Goal: Task Accomplishment & Management: Use online tool/utility

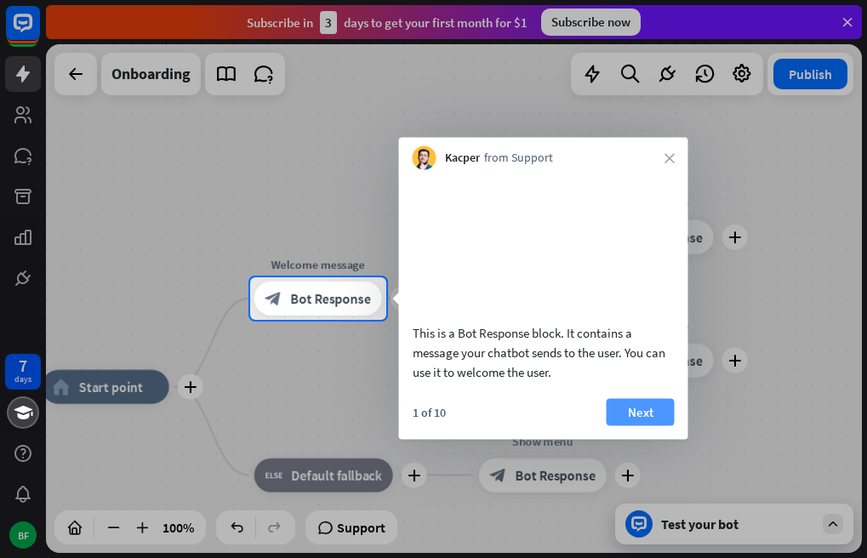
click at [633, 425] on button "Next" at bounding box center [640, 411] width 68 height 27
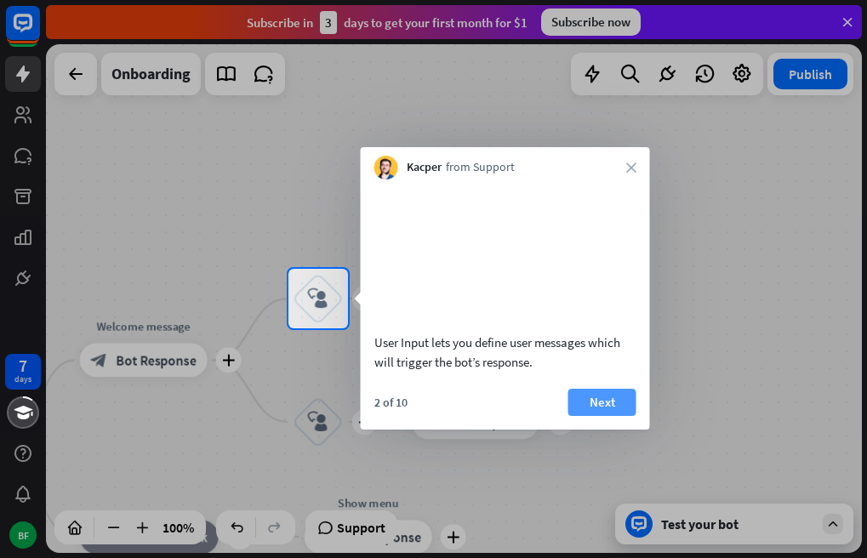
click at [602, 416] on button "Next" at bounding box center [602, 402] width 68 height 27
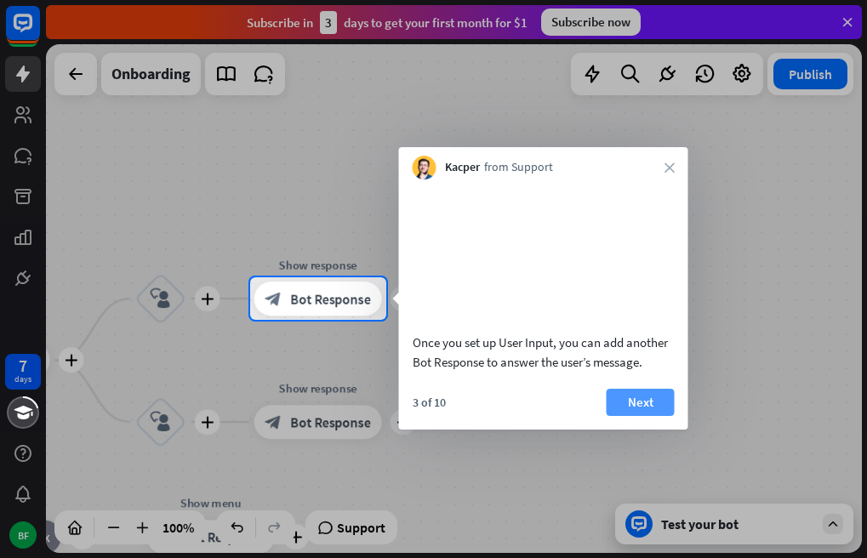
click at [629, 416] on button "Next" at bounding box center [640, 402] width 68 height 27
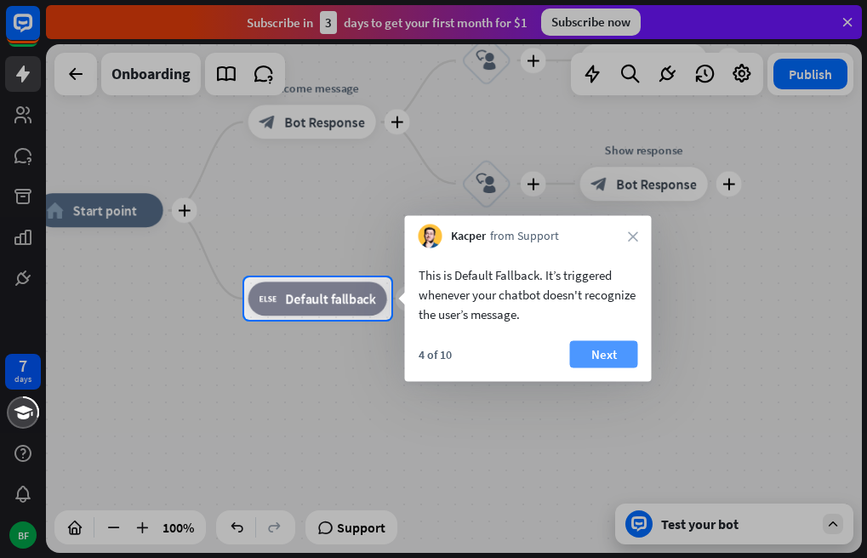
click at [596, 351] on button "Next" at bounding box center [604, 354] width 68 height 27
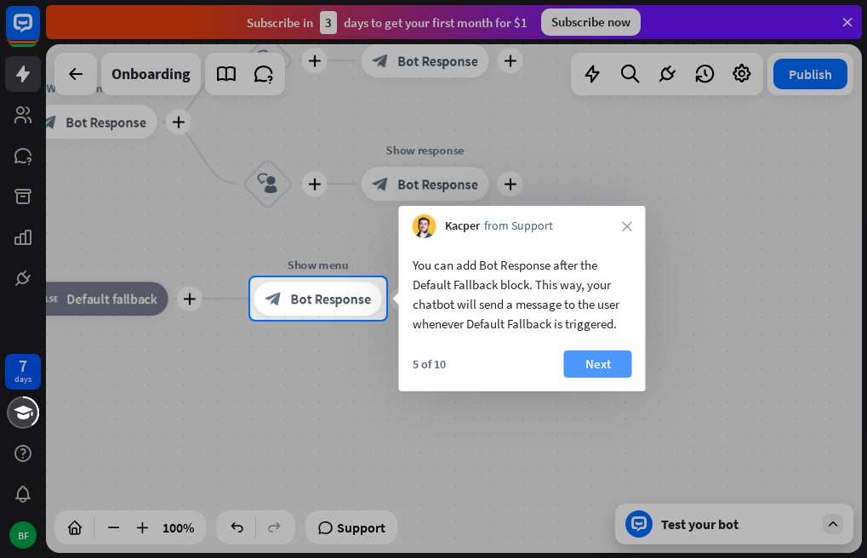
click at [600, 362] on button "Next" at bounding box center [598, 363] width 68 height 27
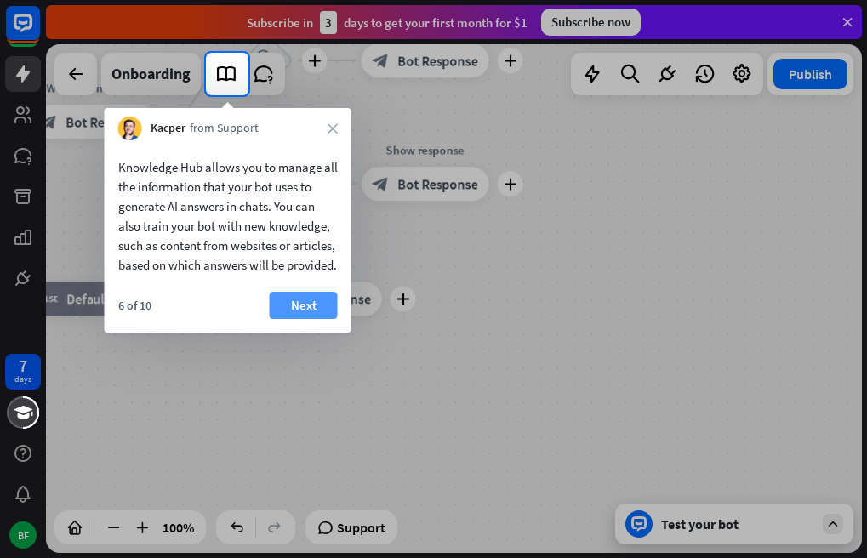
click at [316, 319] on button "Next" at bounding box center [304, 305] width 68 height 27
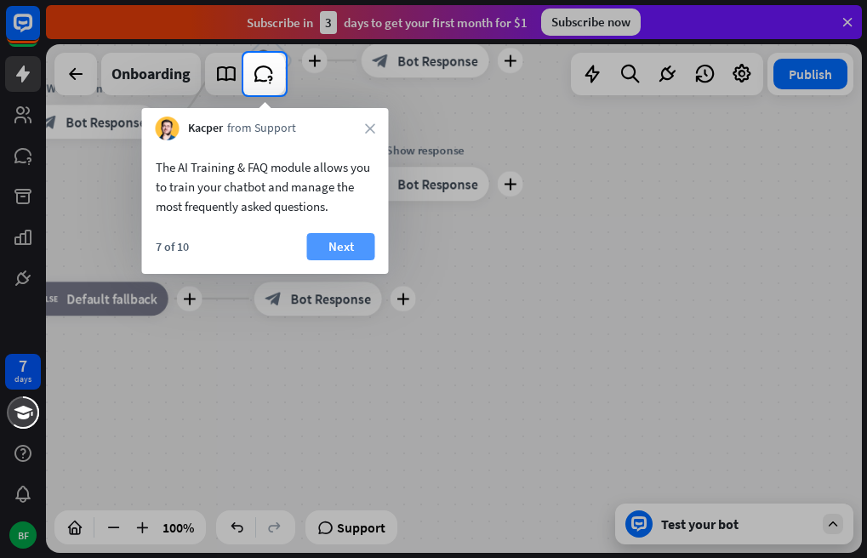
click at [329, 245] on button "Next" at bounding box center [341, 246] width 68 height 27
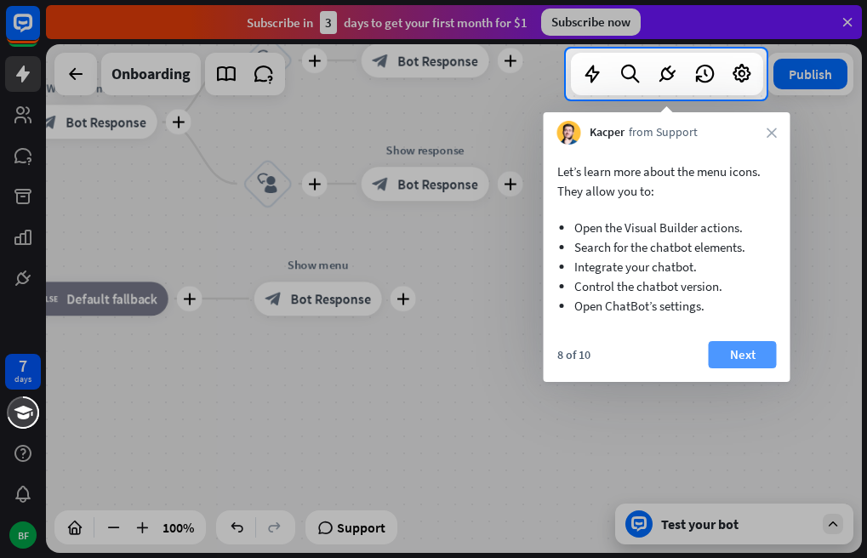
click at [728, 352] on button "Next" at bounding box center [743, 354] width 68 height 27
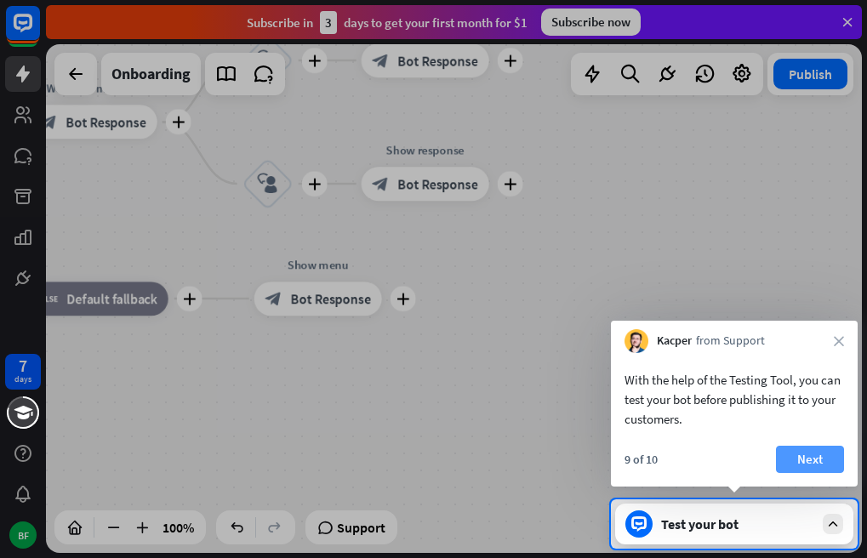
click at [811, 453] on button "Next" at bounding box center [810, 459] width 68 height 27
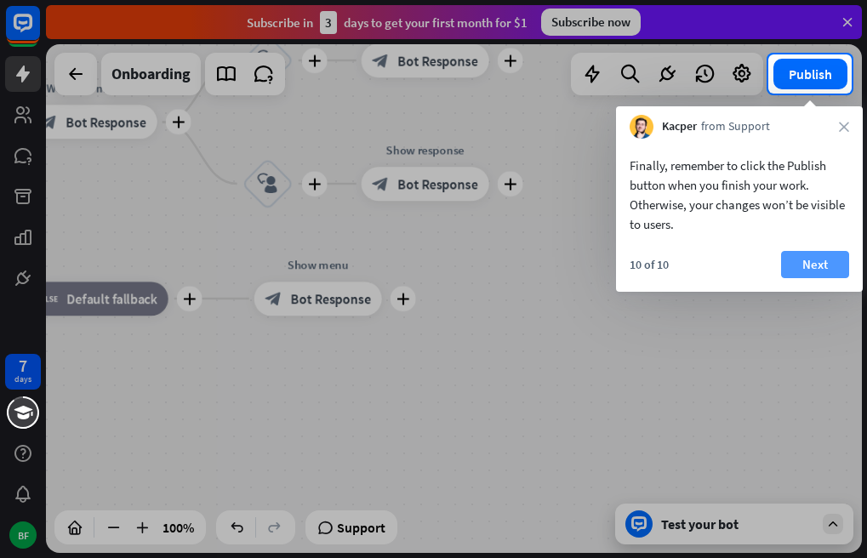
click at [810, 260] on button "Next" at bounding box center [815, 264] width 68 height 27
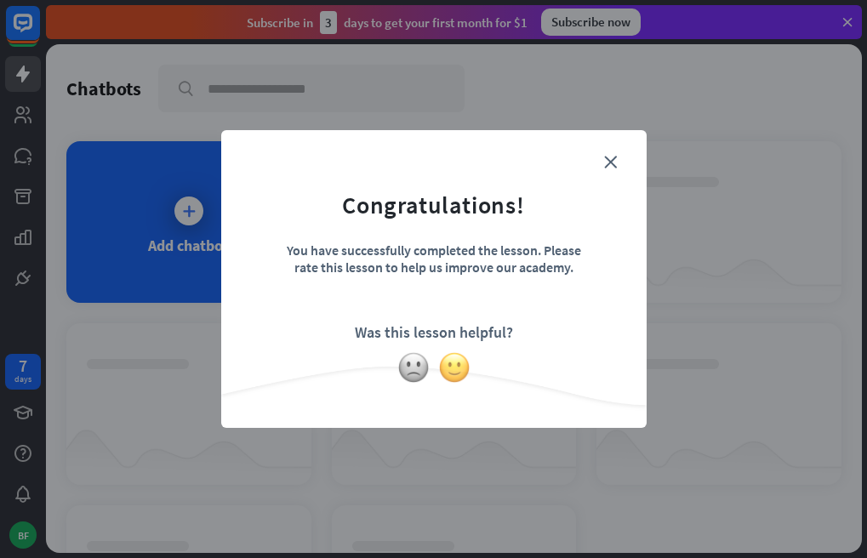
click at [451, 360] on img at bounding box center [454, 367] width 32 height 32
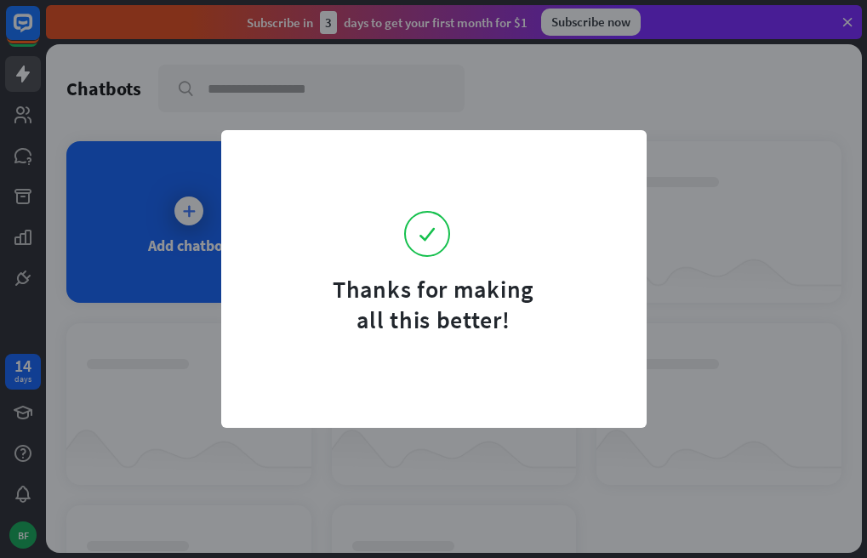
click at [608, 162] on form "Thanks for making all this better!" at bounding box center [433, 243] width 383 height 184
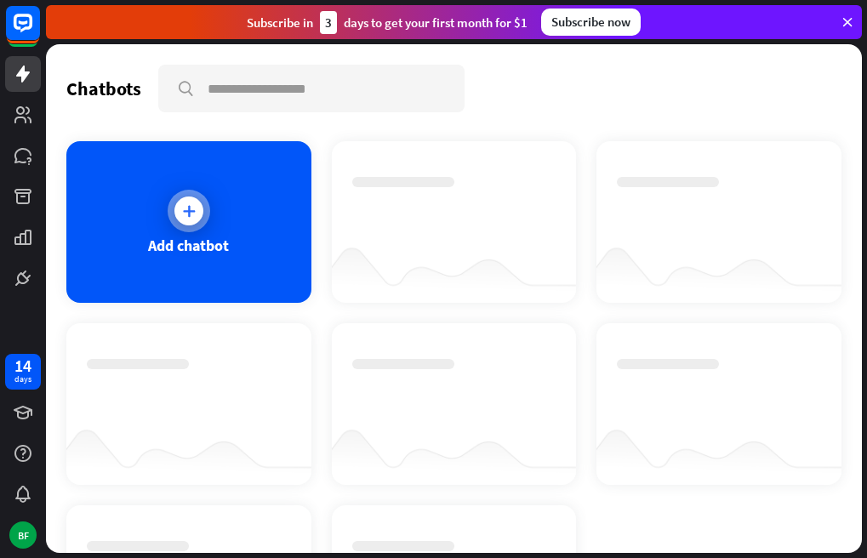
click at [189, 203] on icon at bounding box center [188, 210] width 17 height 17
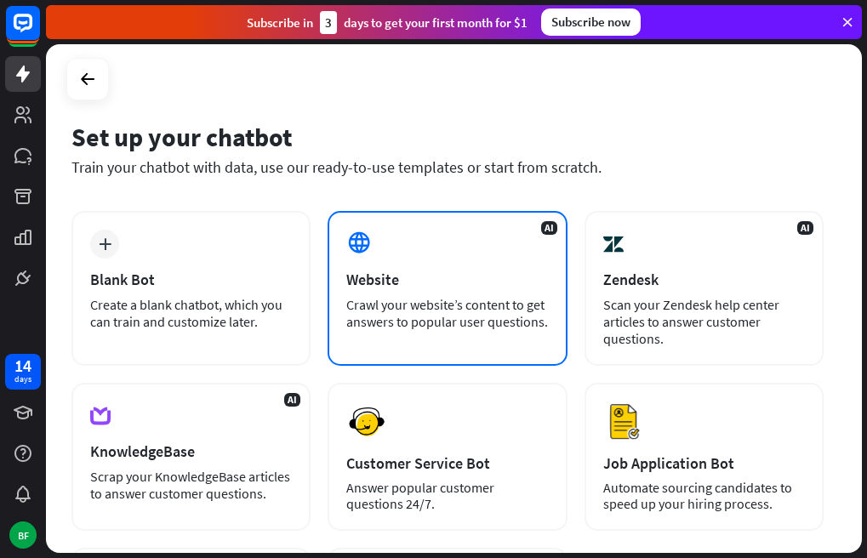
click at [405, 269] on div "AI Website Crawl your website’s content to get answers to popular user question…" at bounding box center [446, 288] width 239 height 155
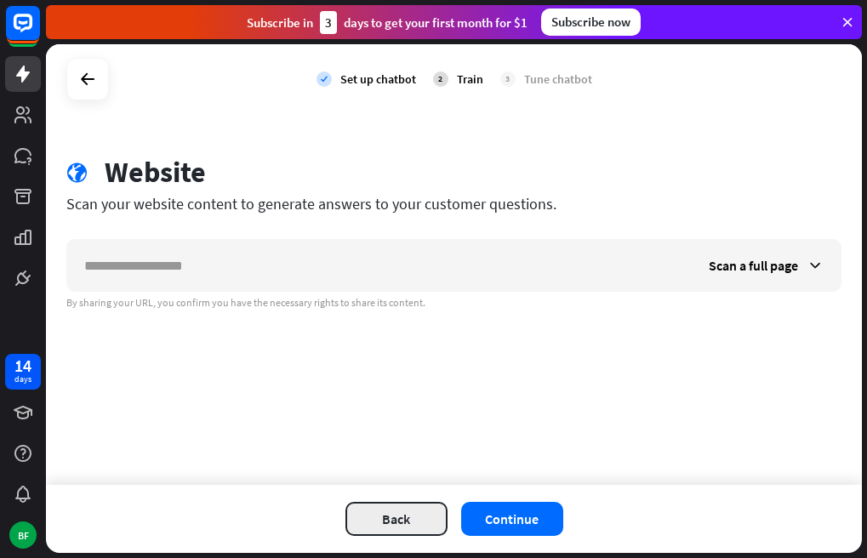
click at [379, 514] on button "Back" at bounding box center [396, 519] width 102 height 34
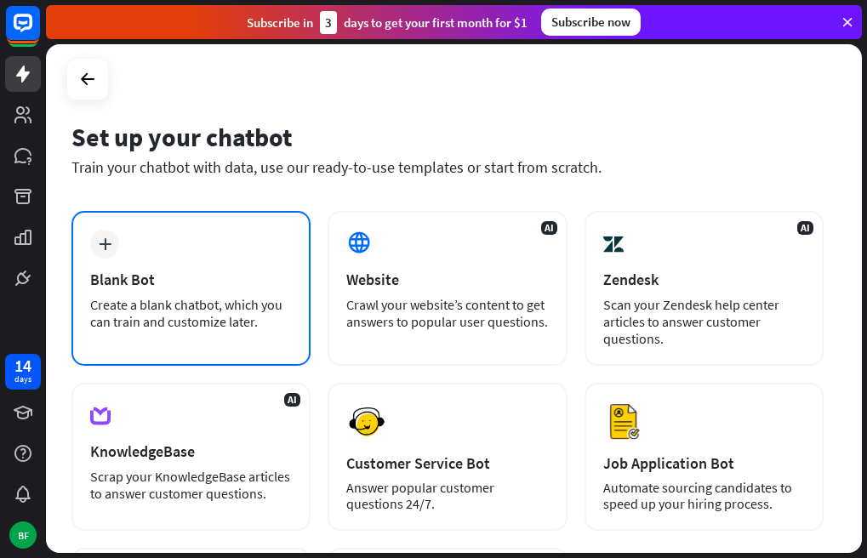
click at [200, 328] on div "Create a blank chatbot, which you can train and customize later." at bounding box center [191, 313] width 202 height 34
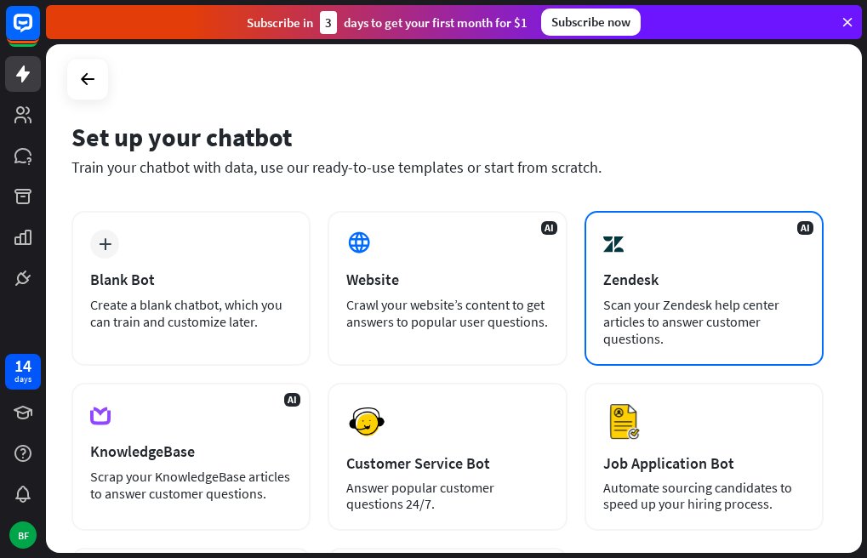
click at [692, 270] on div "Zendesk" at bounding box center [704, 280] width 202 height 20
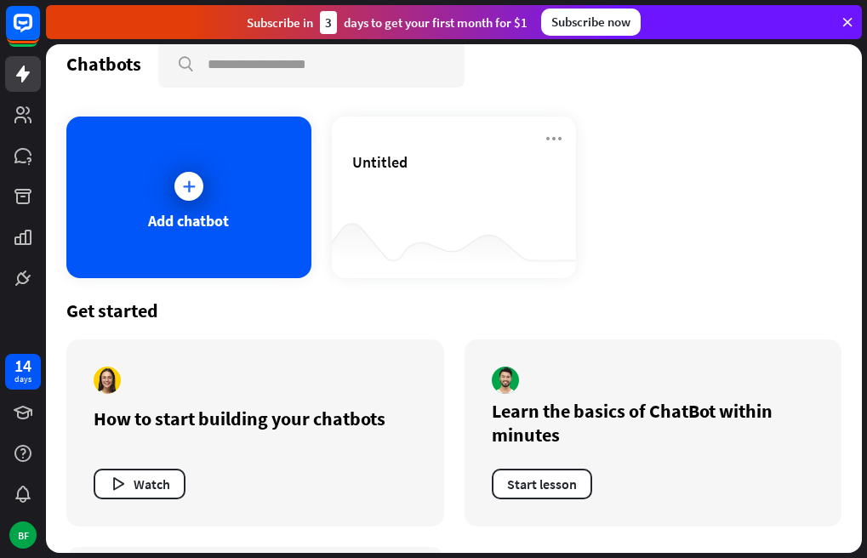
scroll to position [31, 0]
